Goal: Information Seeking & Learning: Check status

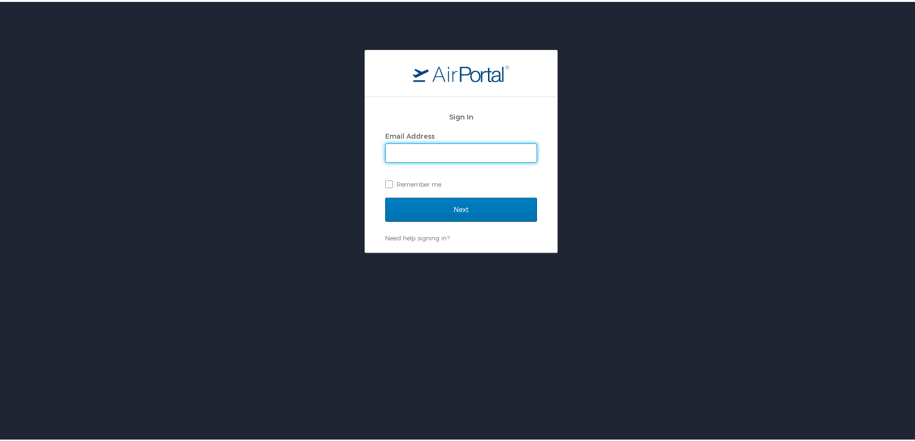
type input "rachel.stone@cbtravel.com"
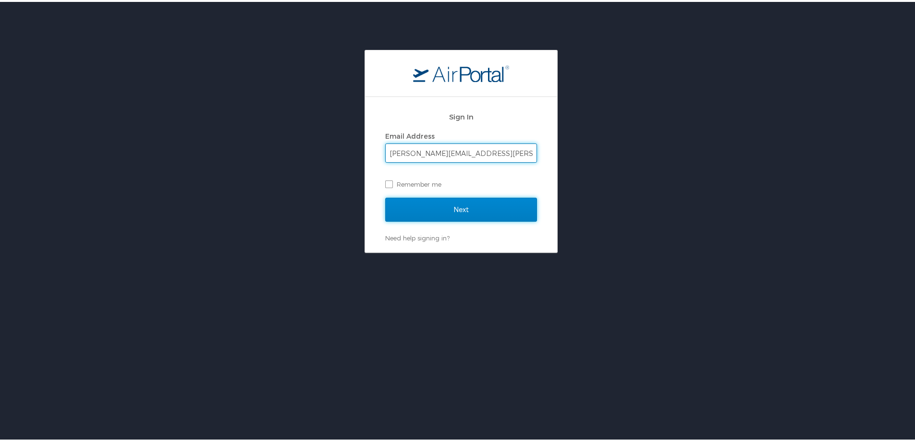
click at [421, 210] on input "Next" at bounding box center [461, 208] width 152 height 24
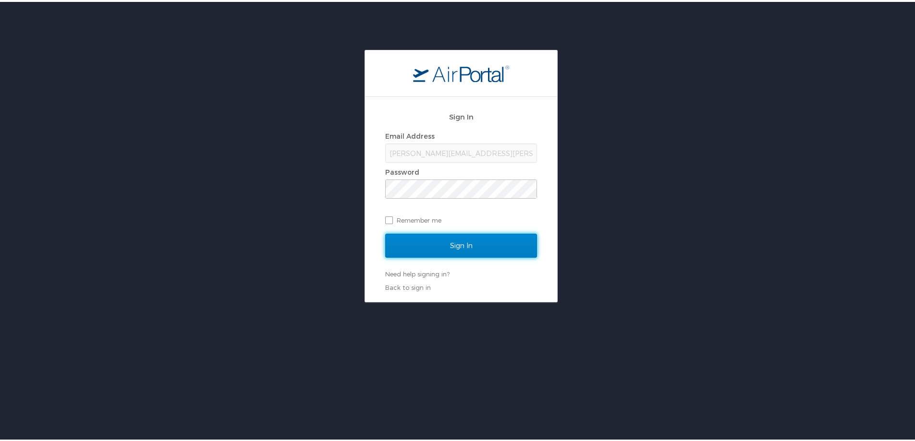
click at [446, 245] on input "Sign In" at bounding box center [461, 244] width 152 height 24
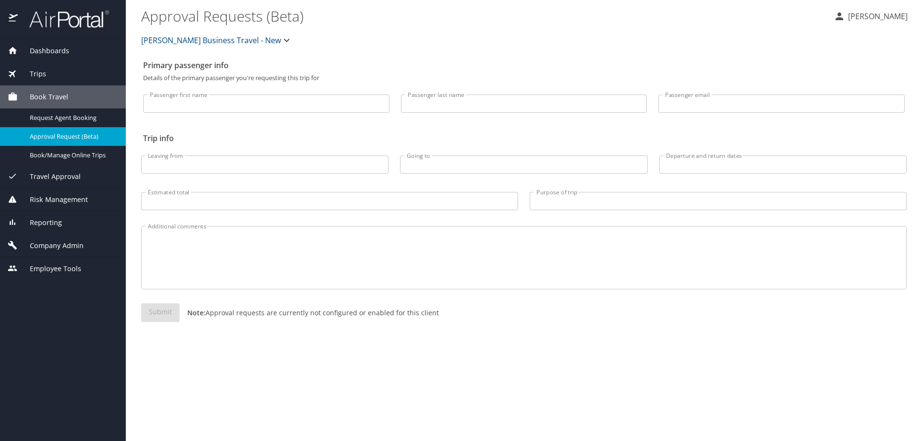
click at [45, 225] on span "Reporting" at bounding box center [40, 223] width 44 height 11
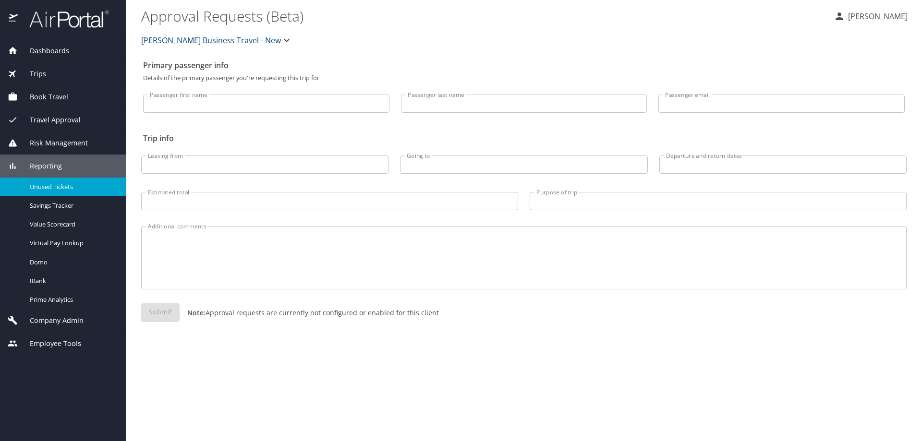
click at [47, 192] on div "Unused Tickets" at bounding box center [63, 187] width 110 height 11
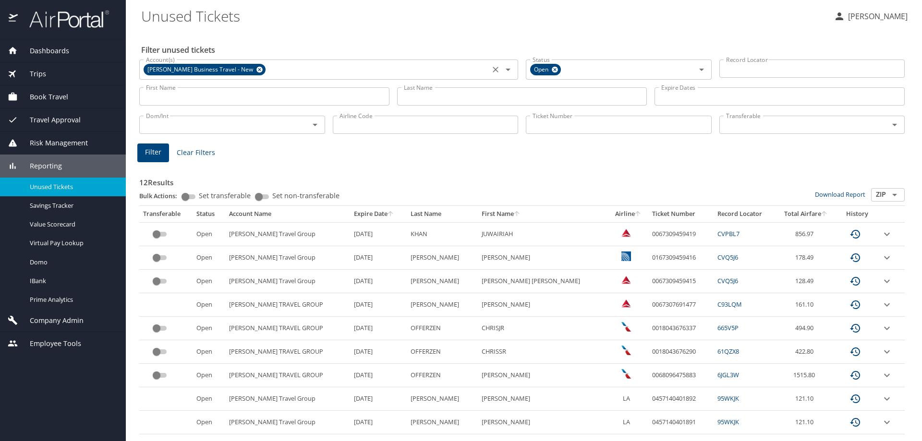
click at [256, 68] on icon at bounding box center [259, 70] width 6 height 6
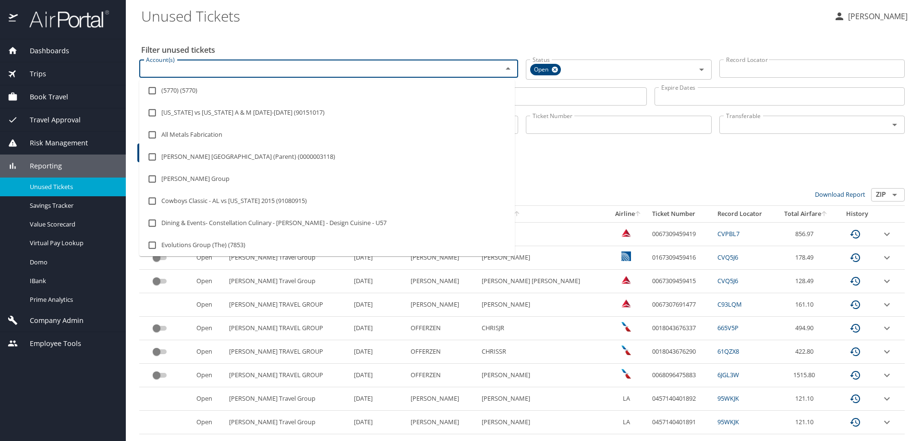
click at [250, 69] on input "Account(s)" at bounding box center [314, 68] width 345 height 12
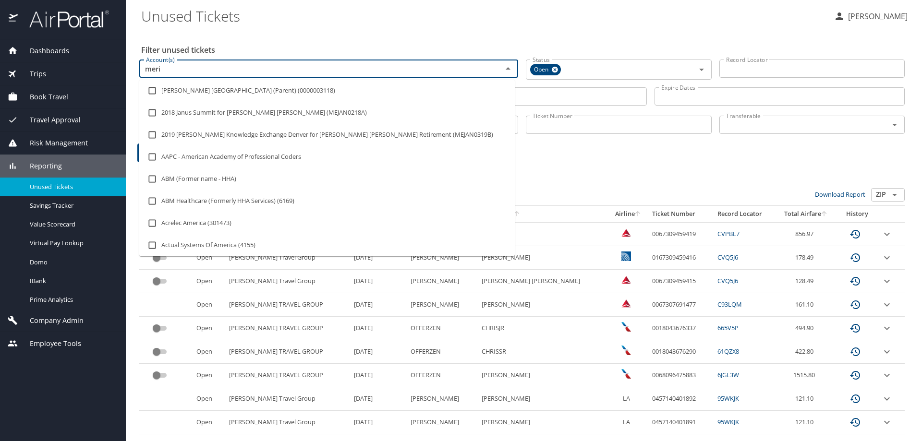
type input "merit"
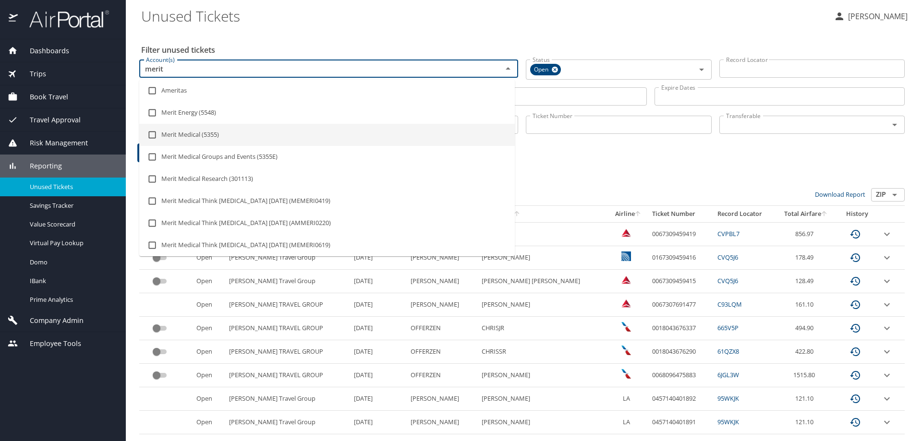
click at [172, 131] on li "Merit Medical (5355)" at bounding box center [327, 135] width 376 height 22
checkbox input "true"
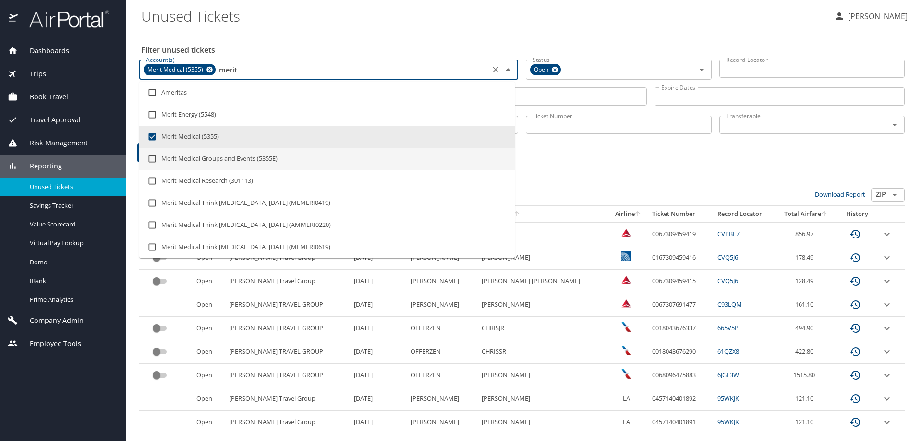
click at [153, 159] on input "checkbox" at bounding box center [152, 159] width 18 height 18
checkbox input "true"
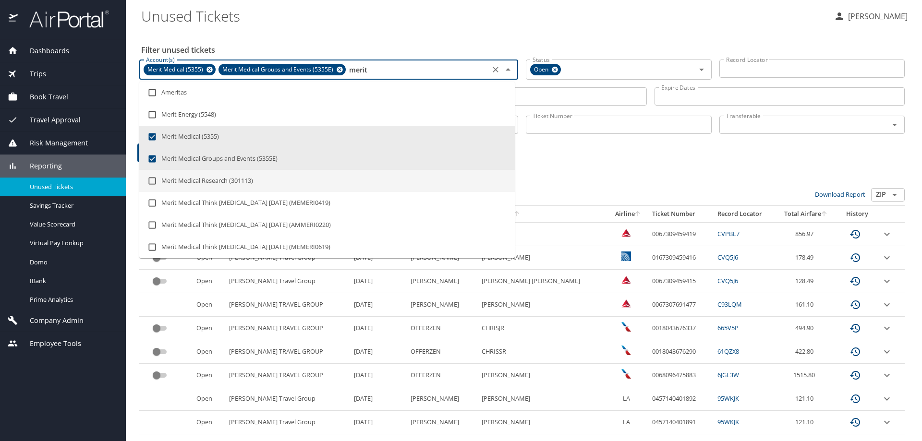
click at [152, 182] on input "checkbox" at bounding box center [152, 181] width 18 height 18
checkbox input "true"
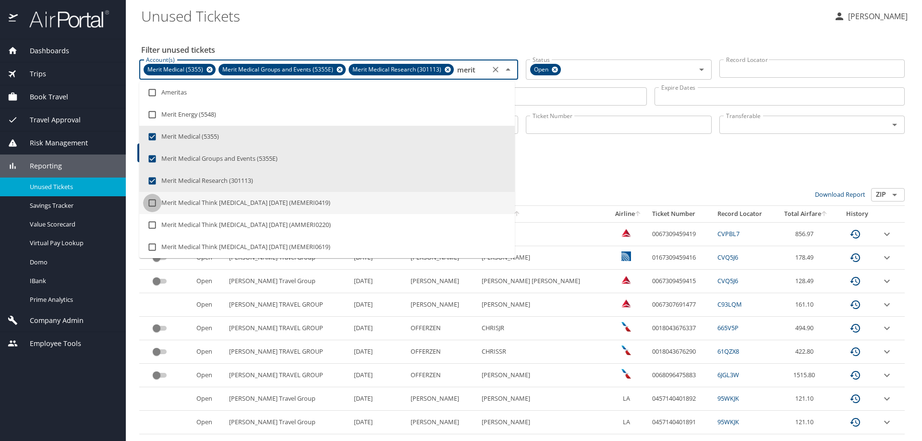
click at [151, 202] on input "checkbox" at bounding box center [152, 203] width 18 height 18
checkbox input "true"
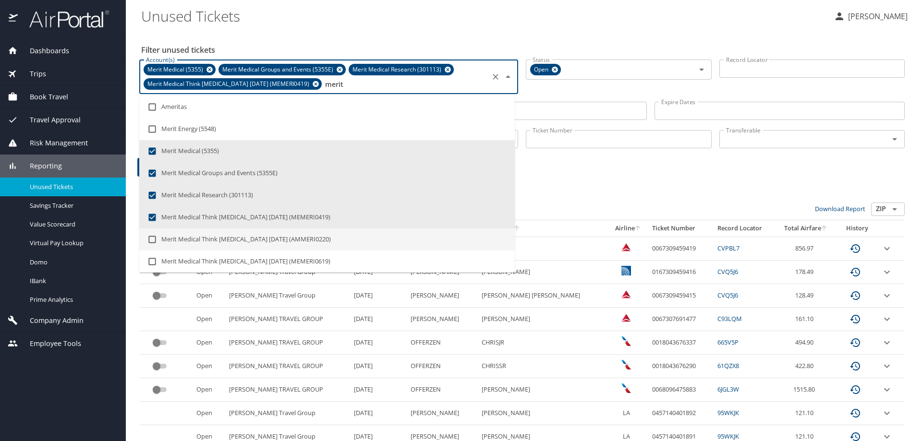
click at [151, 243] on input "checkbox" at bounding box center [152, 240] width 18 height 18
checkbox input "true"
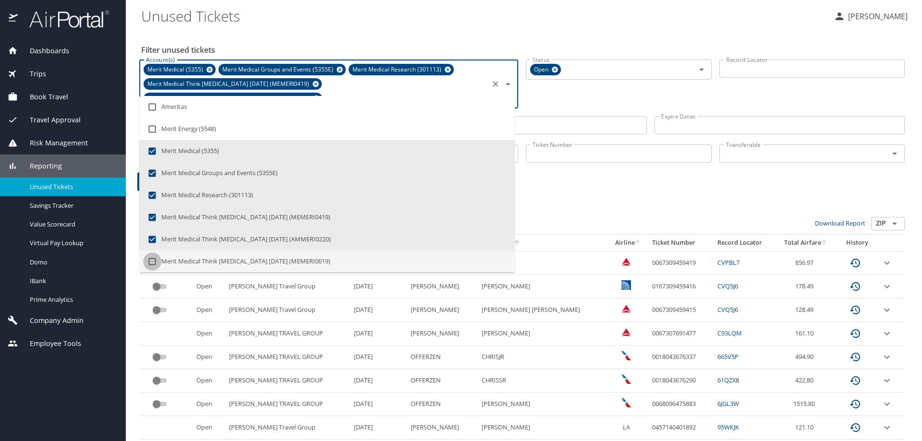
click at [152, 260] on input "checkbox" at bounding box center [152, 262] width 18 height 18
checkbox input "true"
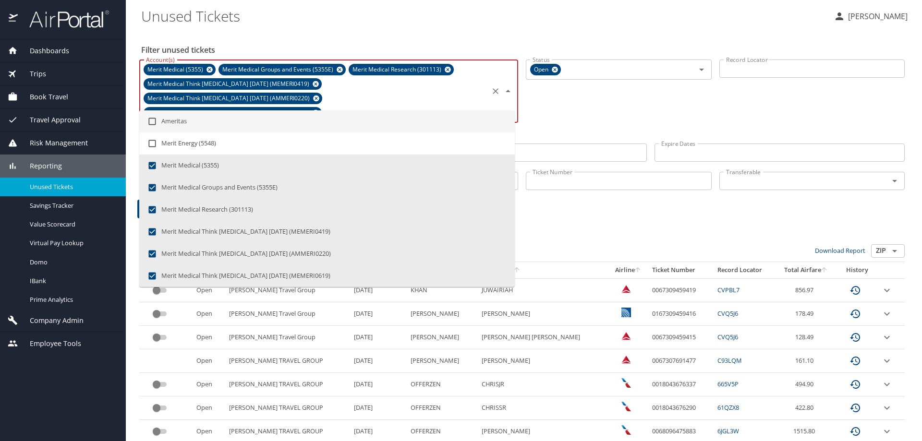
type input "meri"
checkbox input "false"
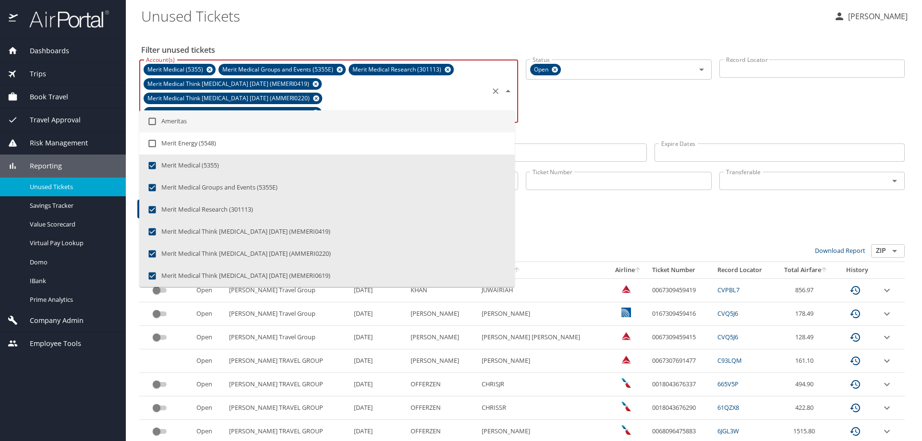
checkbox input "false"
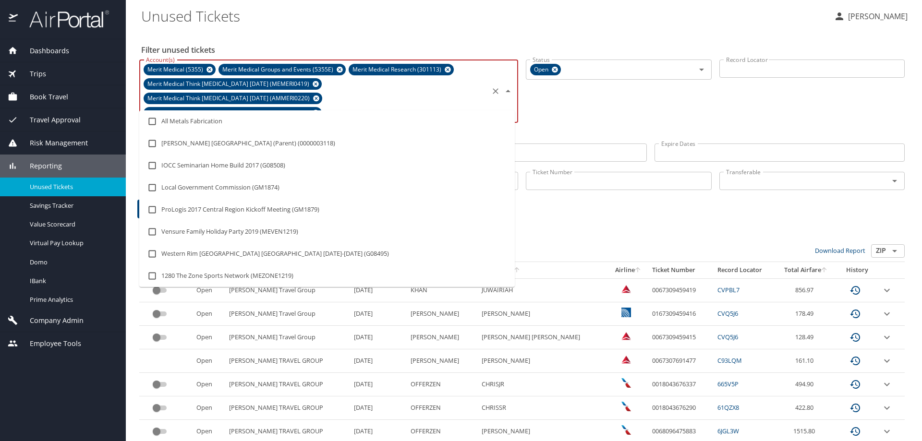
type input "m"
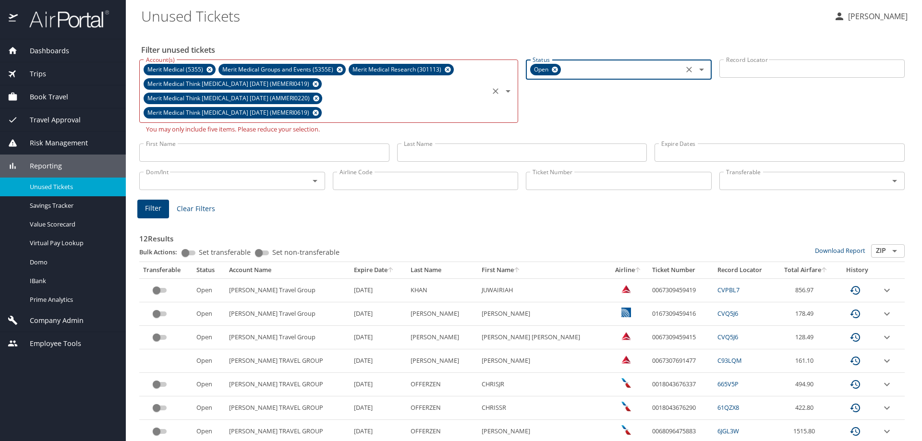
click at [445, 68] on icon at bounding box center [448, 70] width 6 height 6
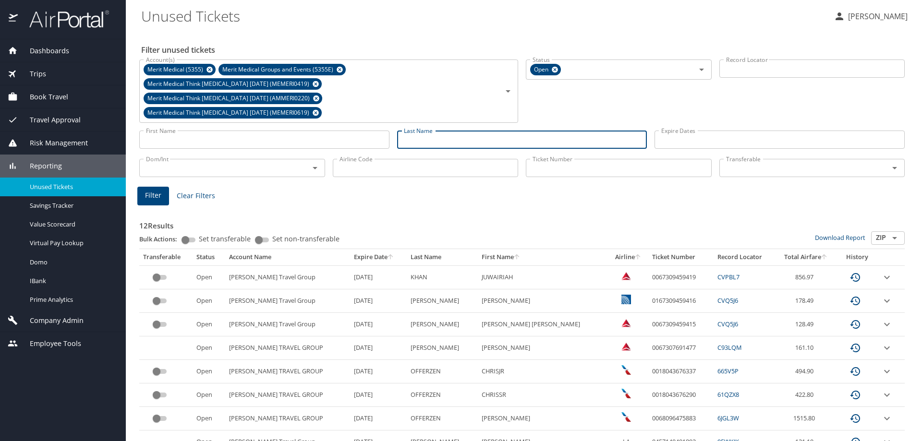
click at [439, 131] on input "Last Name" at bounding box center [522, 140] width 250 height 18
paste input "SADOUGHI/[PERSON_NAME]"
type input "SADOUGHI"
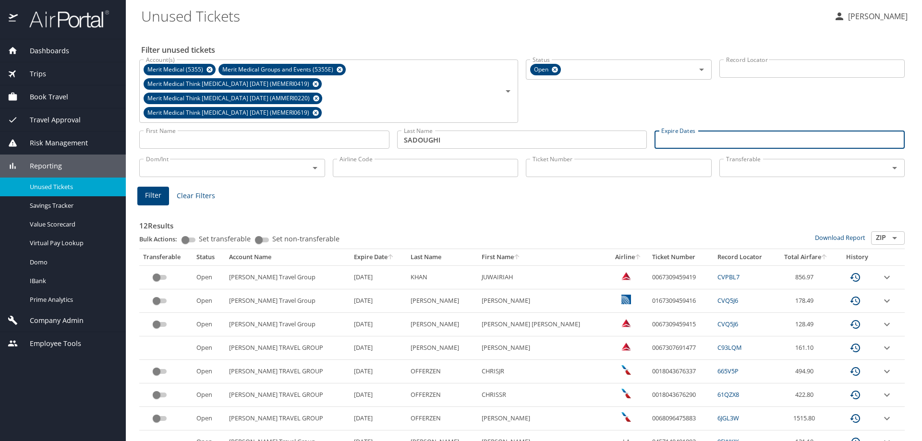
click at [162, 187] on button "Filter" at bounding box center [153, 196] width 32 height 19
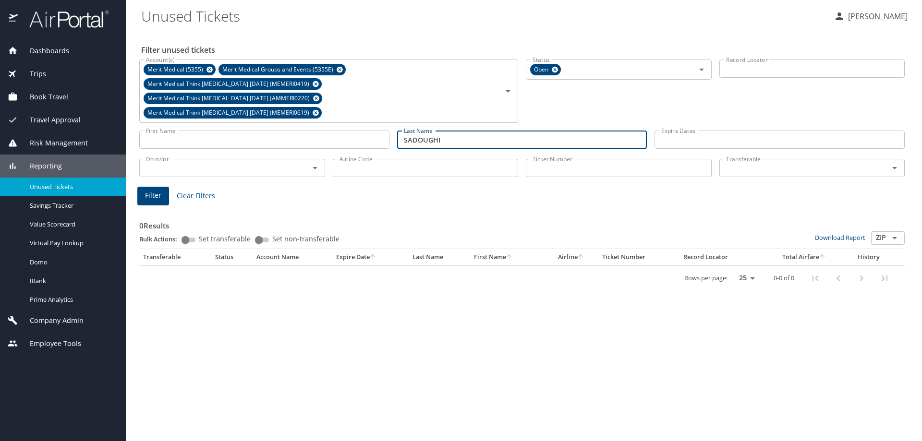
drag, startPoint x: 437, startPoint y: 126, endPoint x: 385, endPoint y: 126, distance: 51.4
click at [389, 128] on div "First Name First Name Last Name [PERSON_NAME] Last Name Expire Dates Expire Dat…" at bounding box center [521, 140] width 773 height 34
click at [352, 159] on input "Airline Code" at bounding box center [426, 168] width 186 height 18
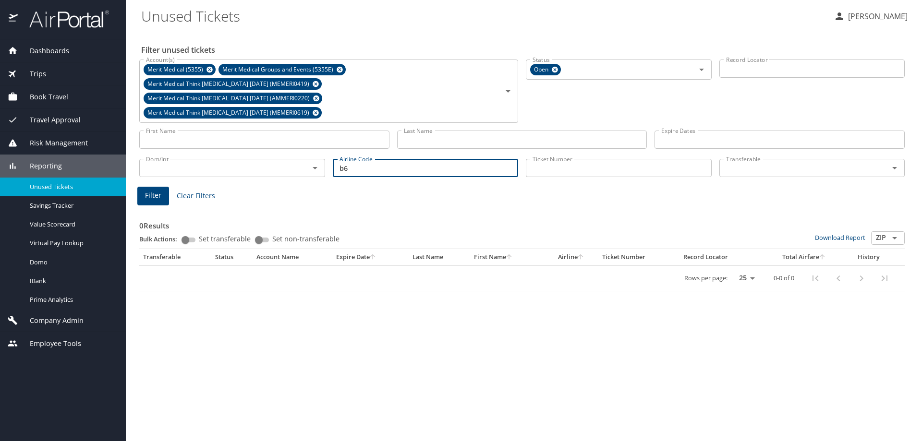
type input "b6"
click at [151, 190] on span "Filter" at bounding box center [153, 196] width 16 height 12
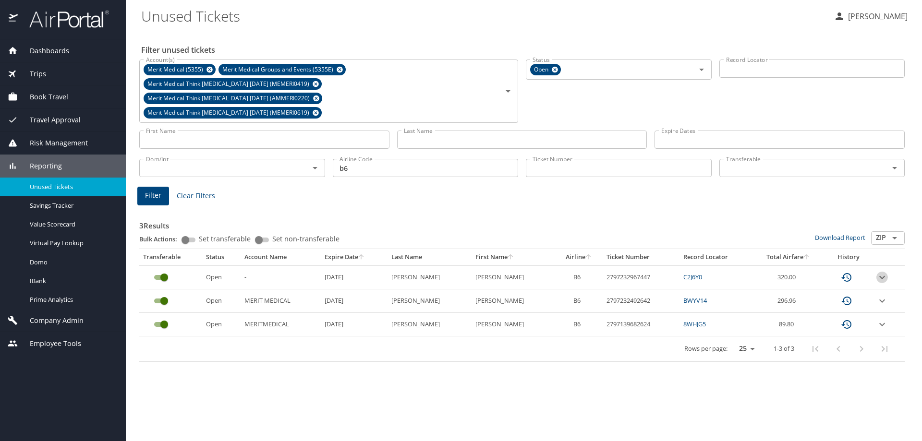
click at [884, 272] on icon "expand row" at bounding box center [883, 278] width 12 height 12
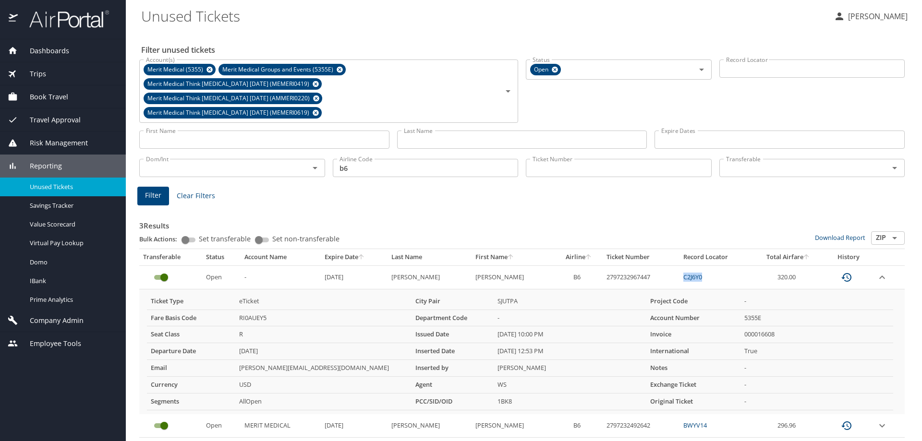
drag, startPoint x: 695, startPoint y: 261, endPoint x: 670, endPoint y: 264, distance: 26.2
click at [680, 266] on td "C2J6Y0" at bounding box center [716, 278] width 73 height 24
copy link "C2J6Y0"
click at [877, 272] on icon "expand row" at bounding box center [883, 278] width 12 height 12
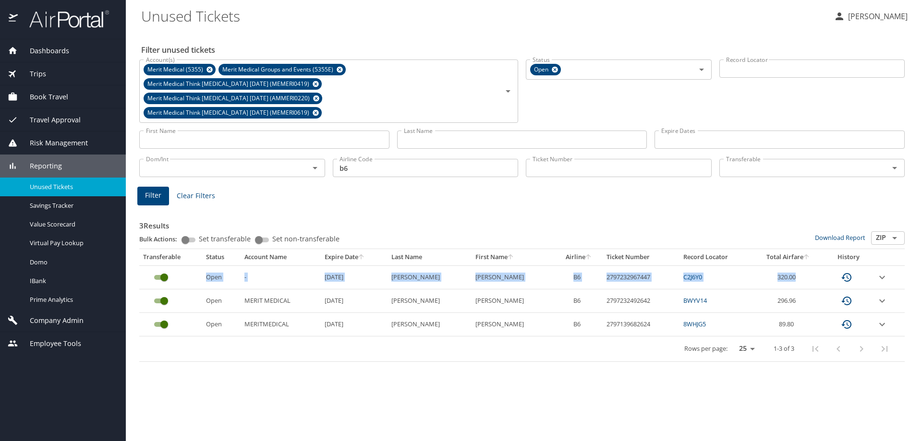
drag, startPoint x: 819, startPoint y: 266, endPoint x: 158, endPoint y: 258, distance: 661.4
click at [158, 266] on tr "Open - [DATE] [PERSON_NAME] B6 2797232967447 C2J6Y0 320.00" at bounding box center [522, 278] width 766 height 24
copy tr "Open - [DATE] [PERSON_NAME] B6 2797232967447 C2J6Y0 320.00"
